Goal: Information Seeking & Learning: Check status

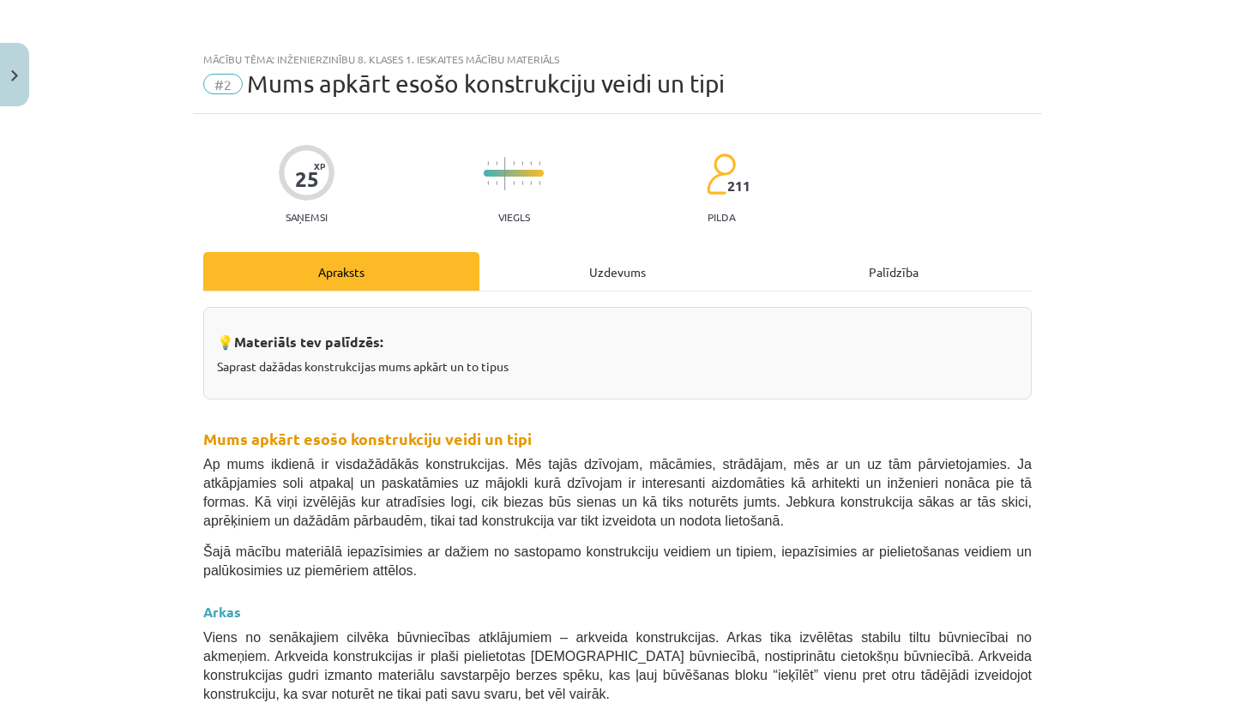
click at [0, 83] on button "Close" at bounding box center [14, 74] width 29 height 63
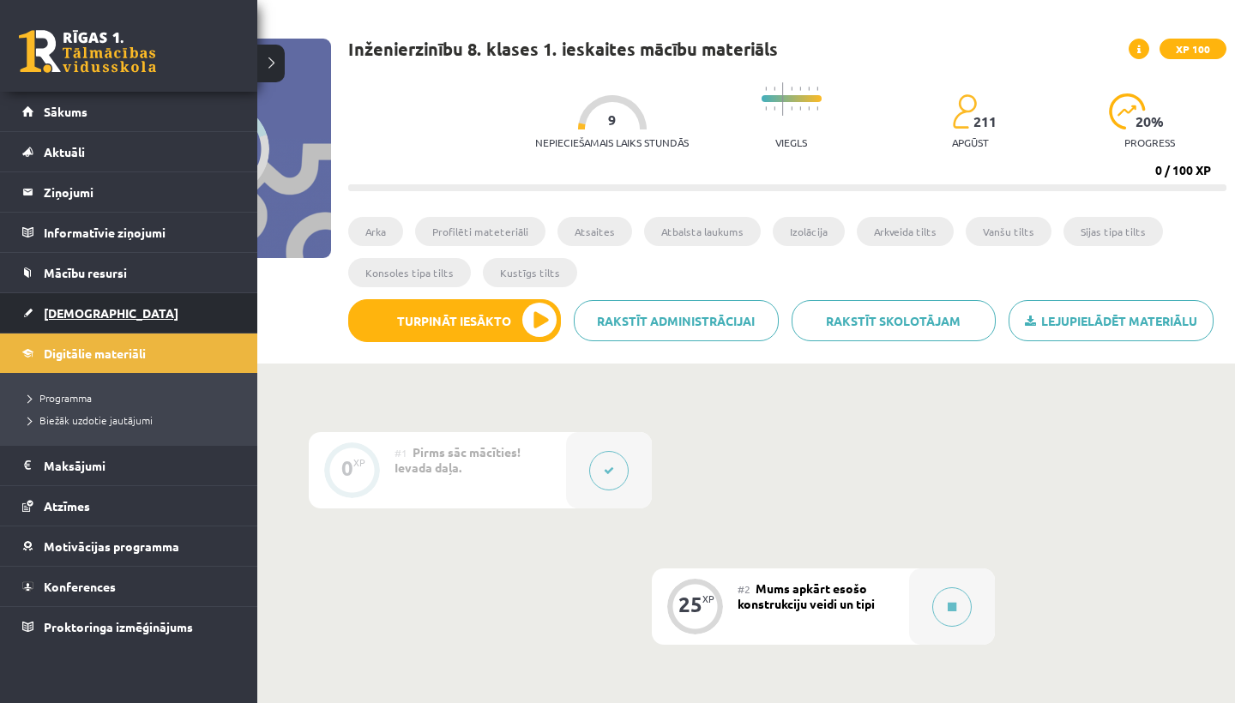
click at [81, 305] on link "[DEMOGRAPHIC_DATA]" at bounding box center [129, 312] width 214 height 39
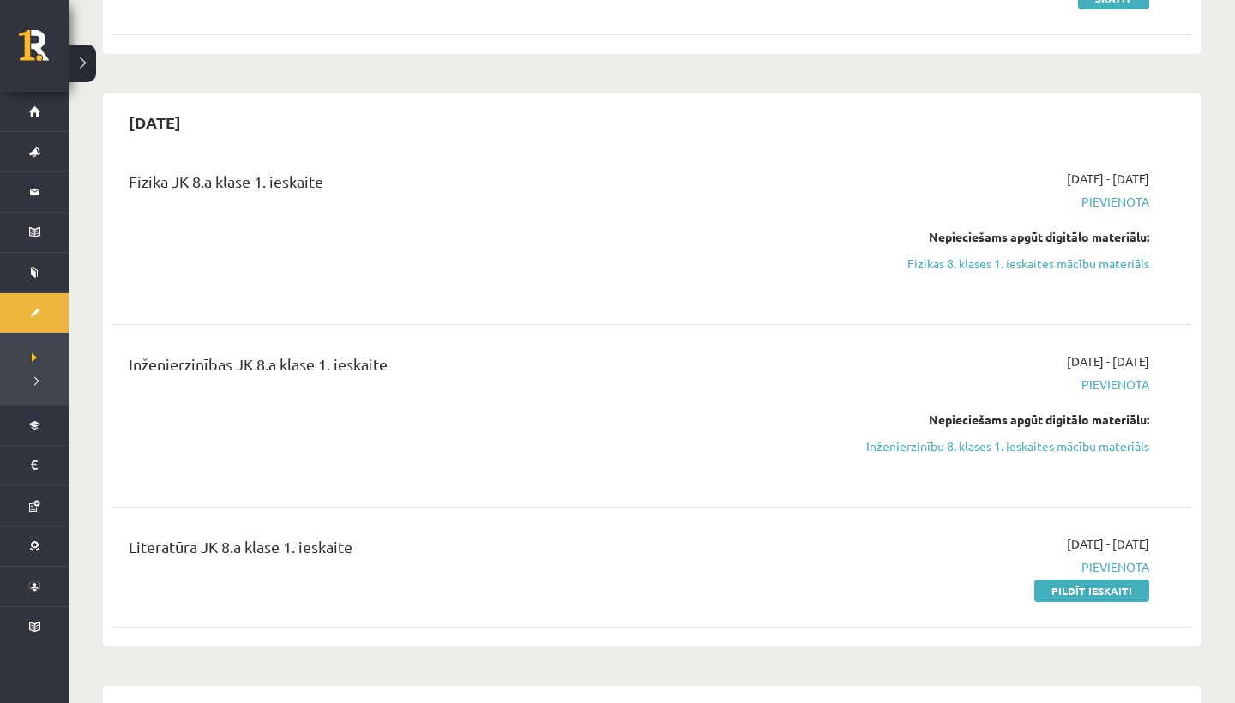
scroll to position [302, 0]
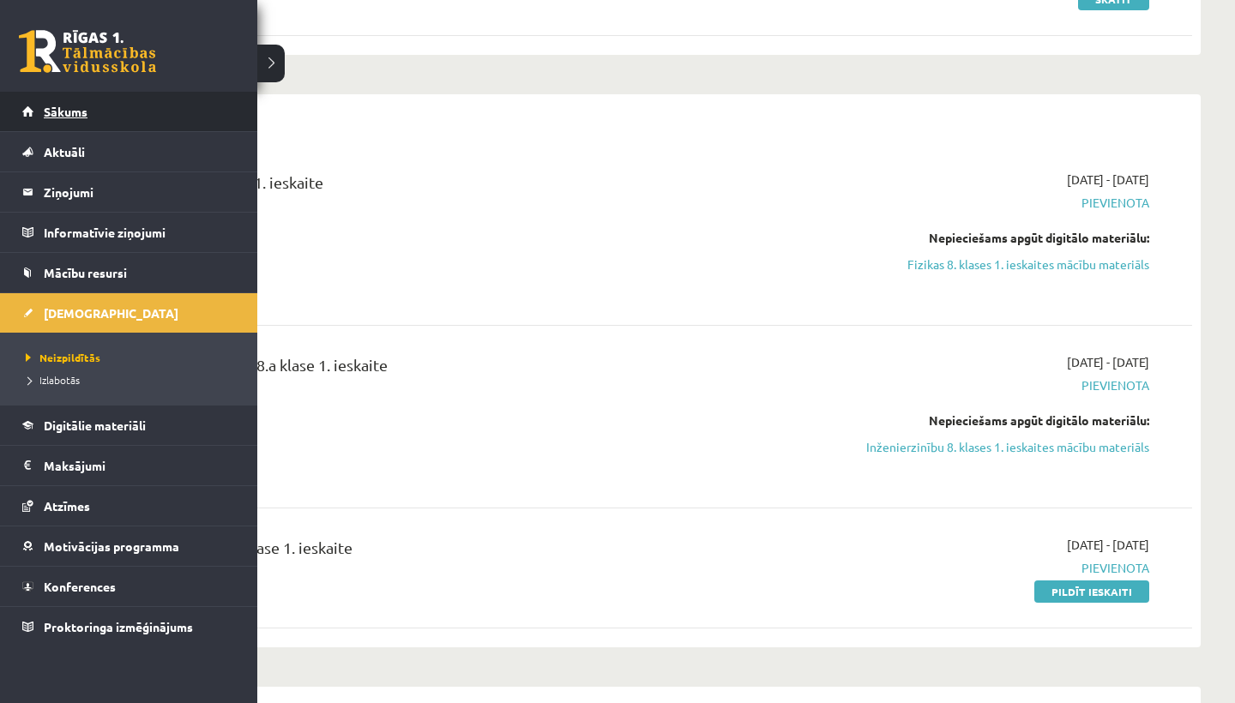
click at [56, 112] on span "Sākums" at bounding box center [66, 111] width 44 height 15
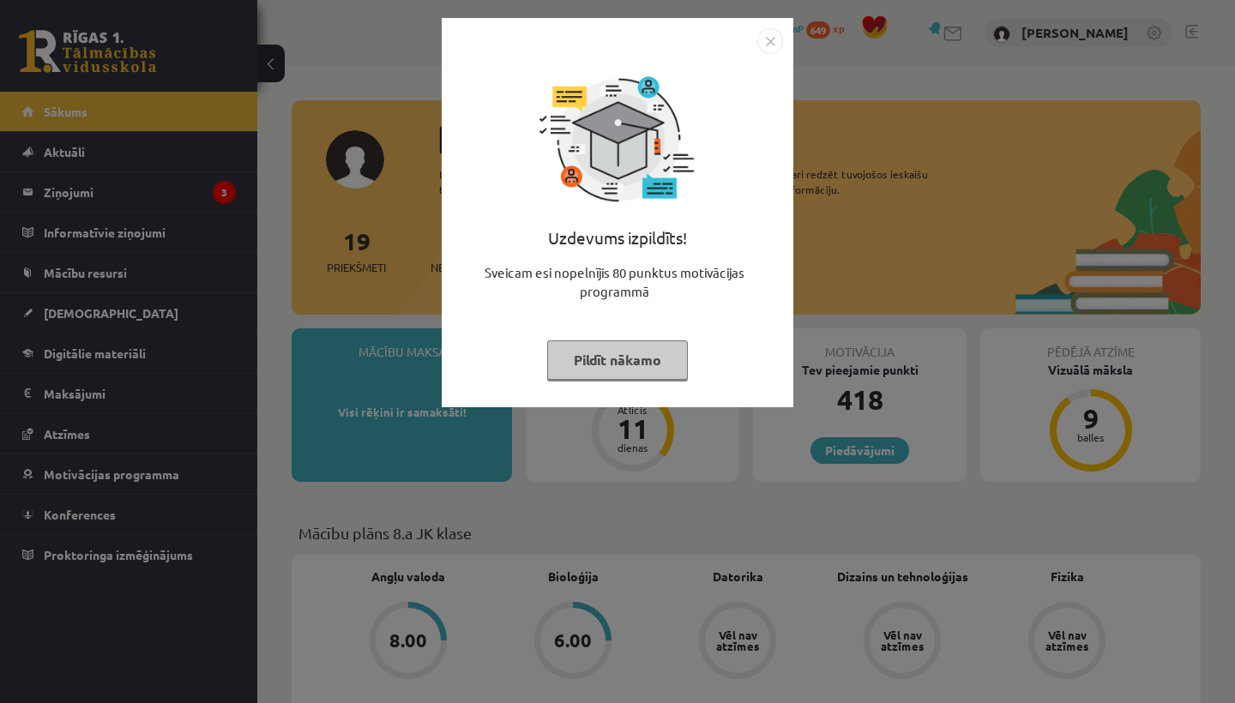
click at [771, 46] on img "Close" at bounding box center [770, 41] width 26 height 26
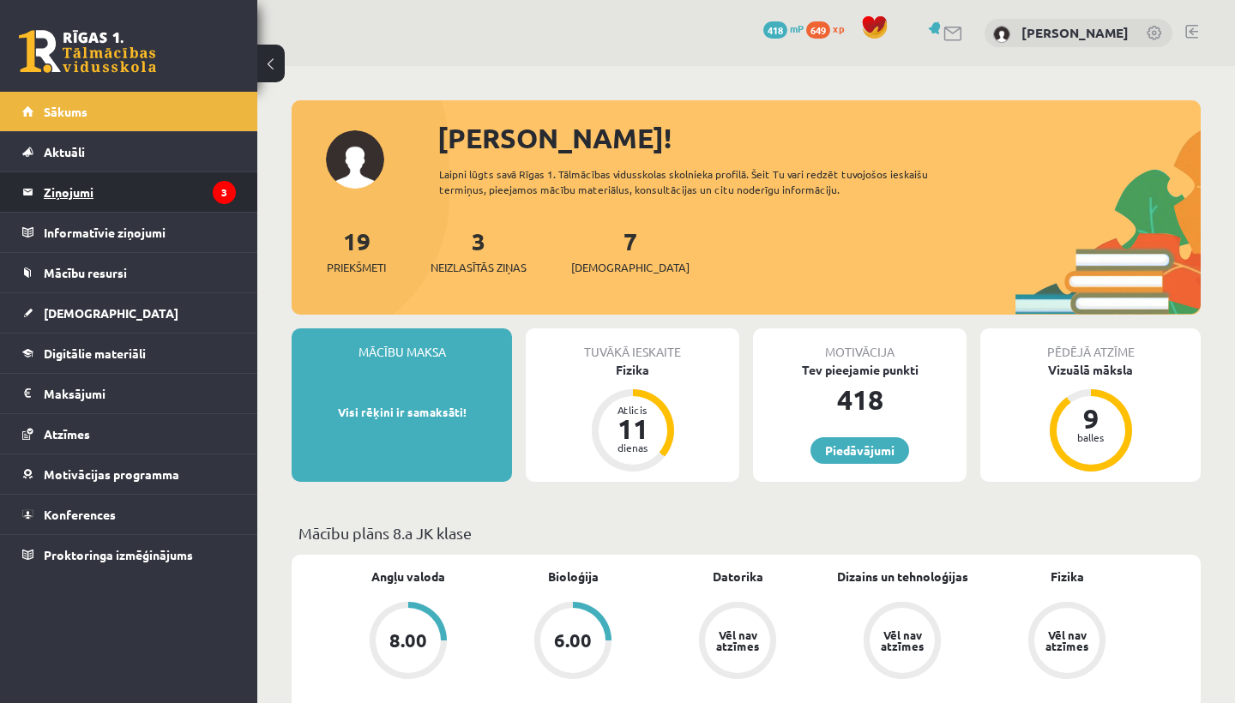
click at [209, 181] on legend "Ziņojumi 3" at bounding box center [140, 191] width 192 height 39
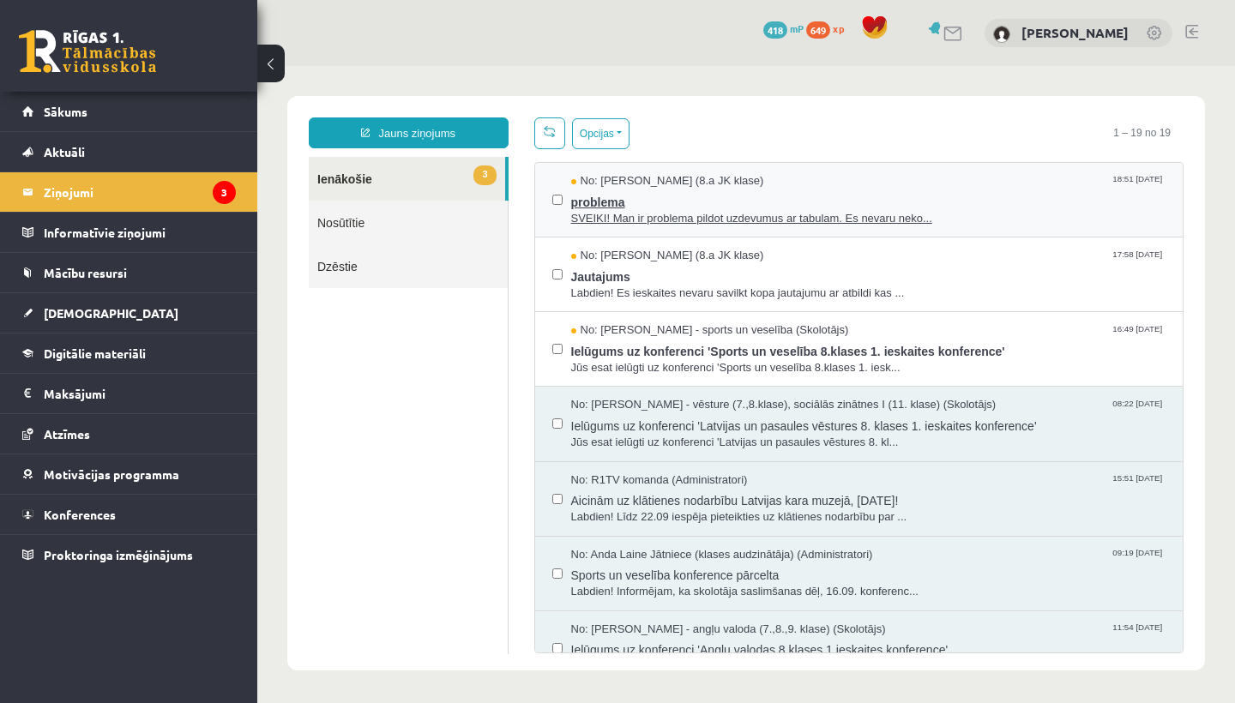
click at [733, 200] on span "problema" at bounding box center [868, 200] width 595 height 21
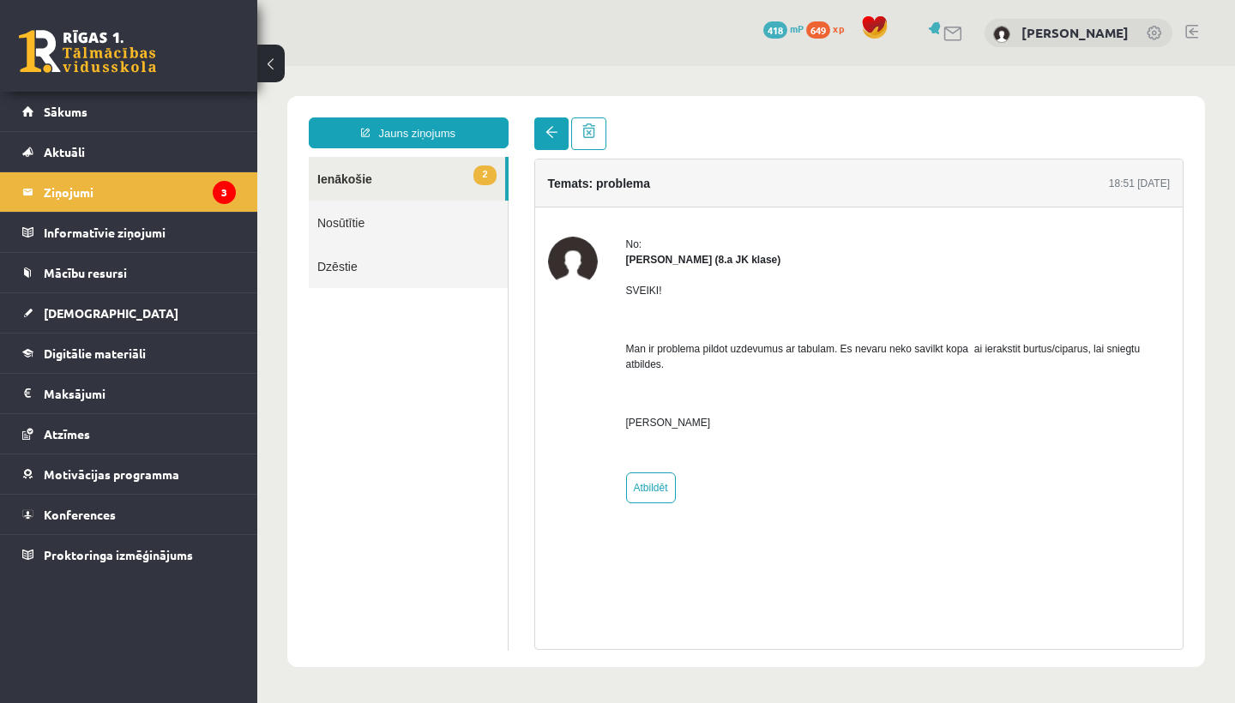
click at [539, 138] on link at bounding box center [551, 134] width 34 height 33
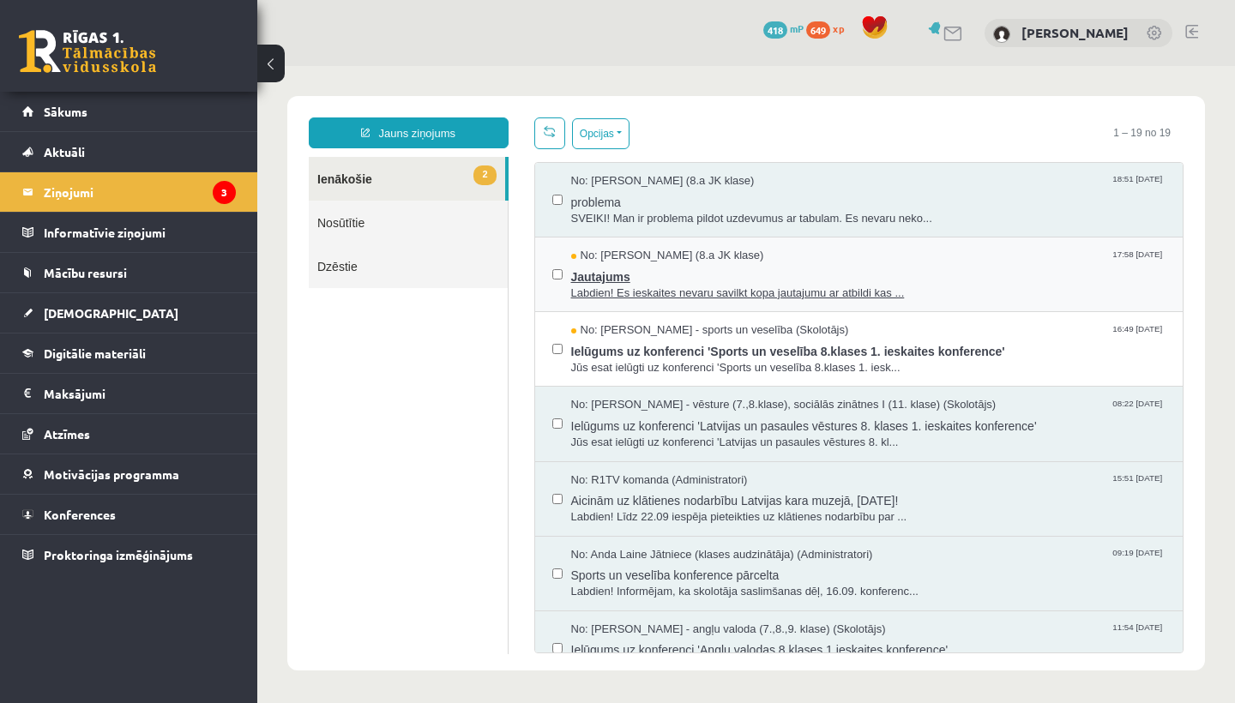
click at [630, 283] on span "Jautajums" at bounding box center [868, 274] width 595 height 21
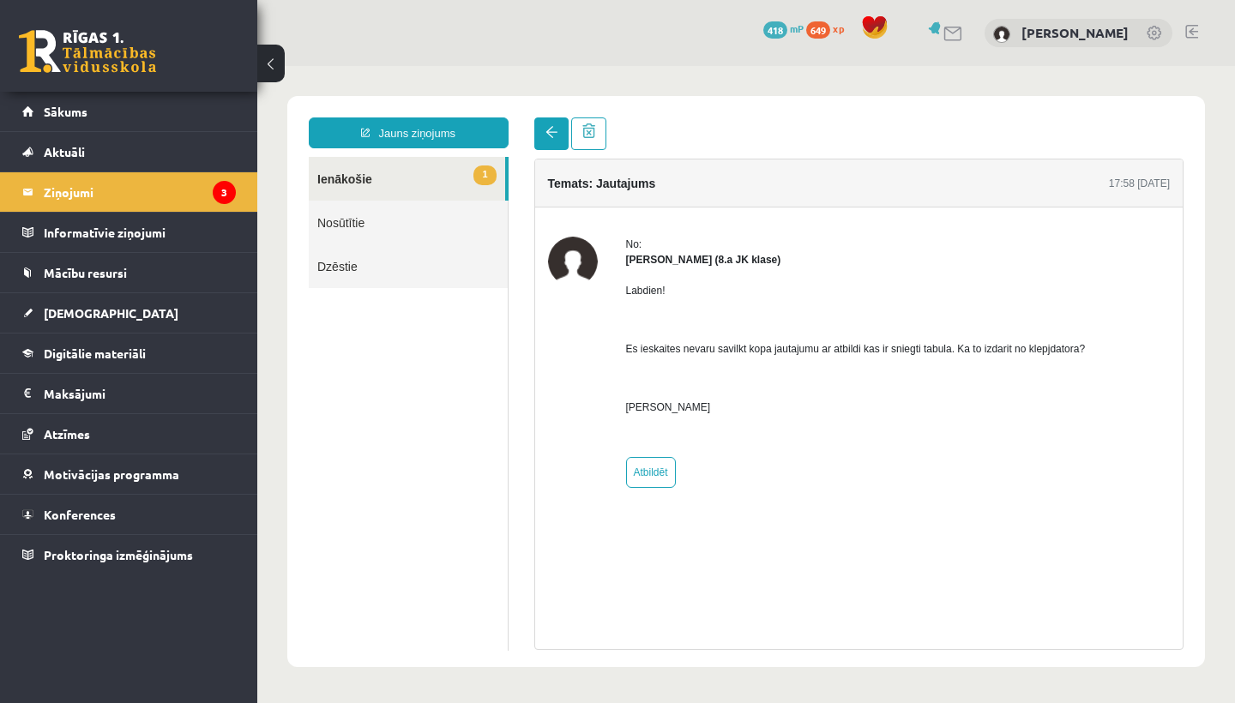
click at [550, 136] on span at bounding box center [552, 132] width 12 height 12
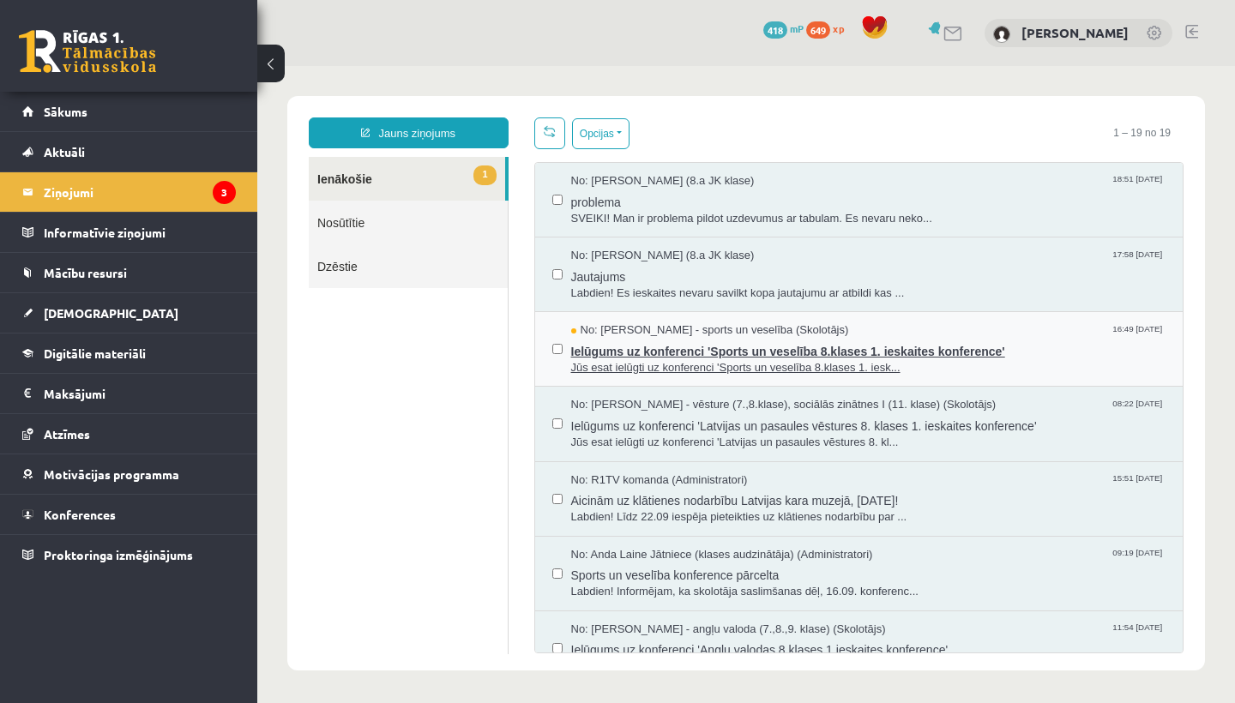
click at [609, 367] on span "Jūs esat ielūgti uz konferenci 'Sports un veselība 8.klases 1. iesk..." at bounding box center [868, 368] width 595 height 16
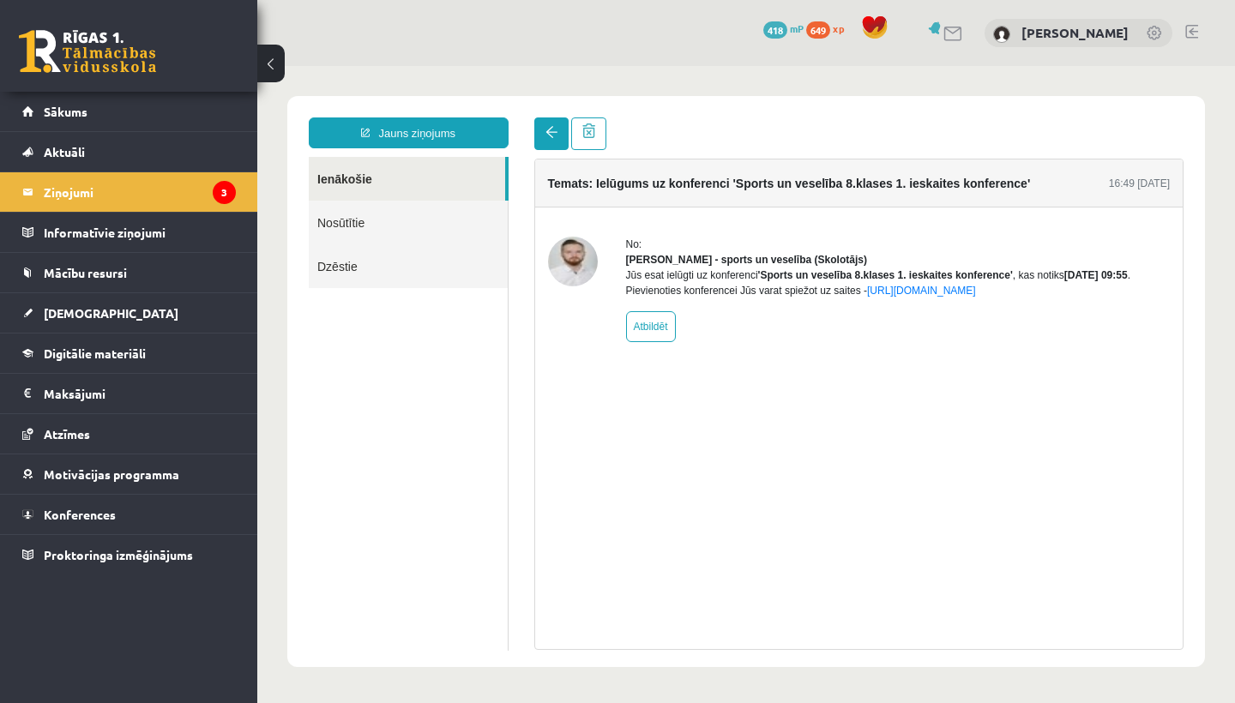
click at [544, 141] on link at bounding box center [551, 134] width 34 height 33
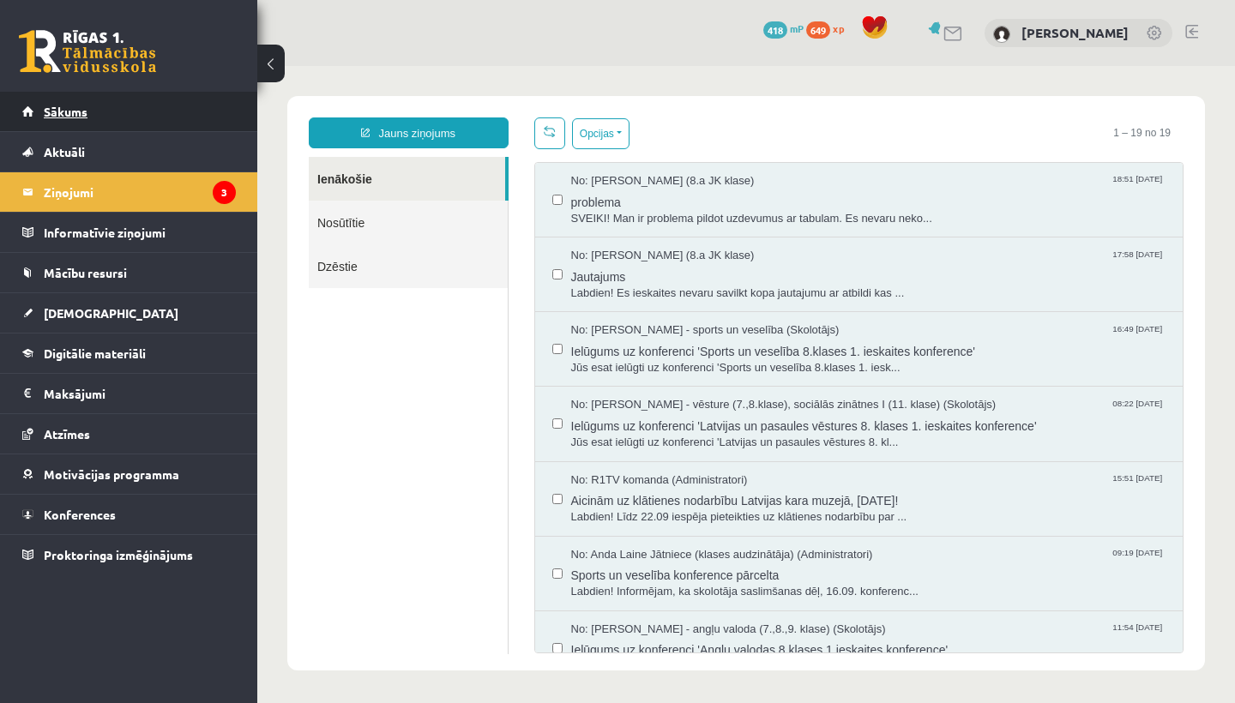
click at [42, 95] on link "Sākums" at bounding box center [129, 111] width 214 height 39
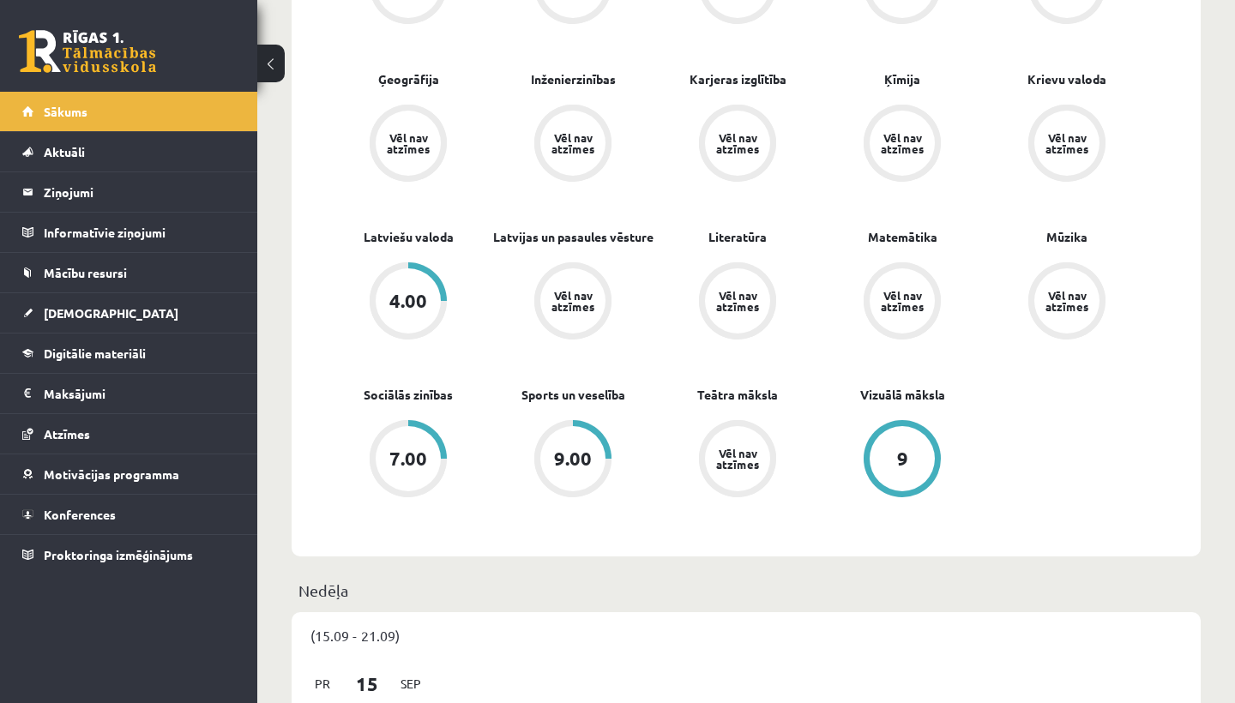
scroll to position [656, 0]
click at [577, 478] on div "9.00" at bounding box center [572, 457] width 65 height 65
